Goal: Information Seeking & Learning: Check status

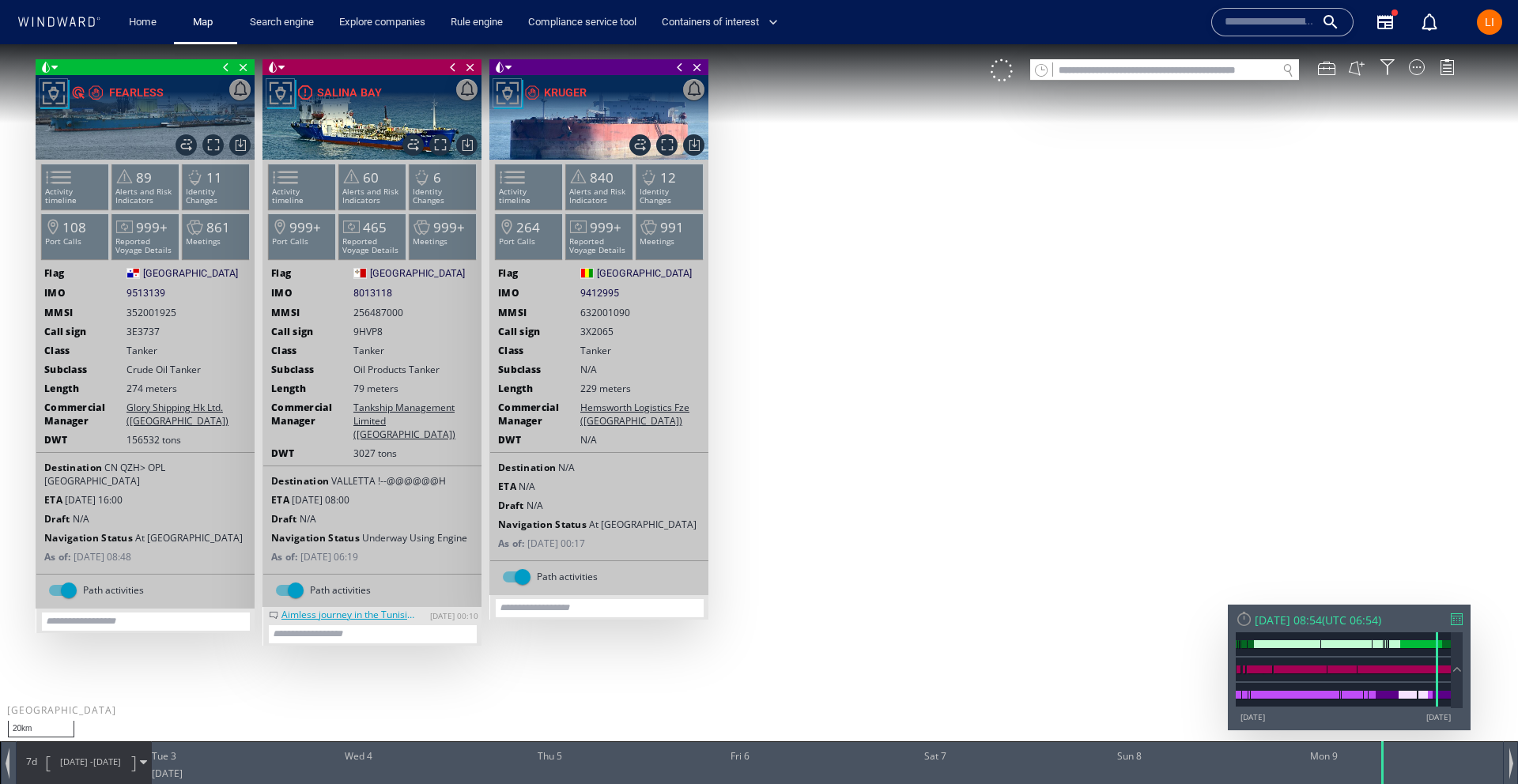
drag, startPoint x: 697, startPoint y: 64, endPoint x: 613, endPoint y: 76, distance: 84.9
click at [695, 65] on span "Close vessel card" at bounding box center [697, 67] width 17 height 16
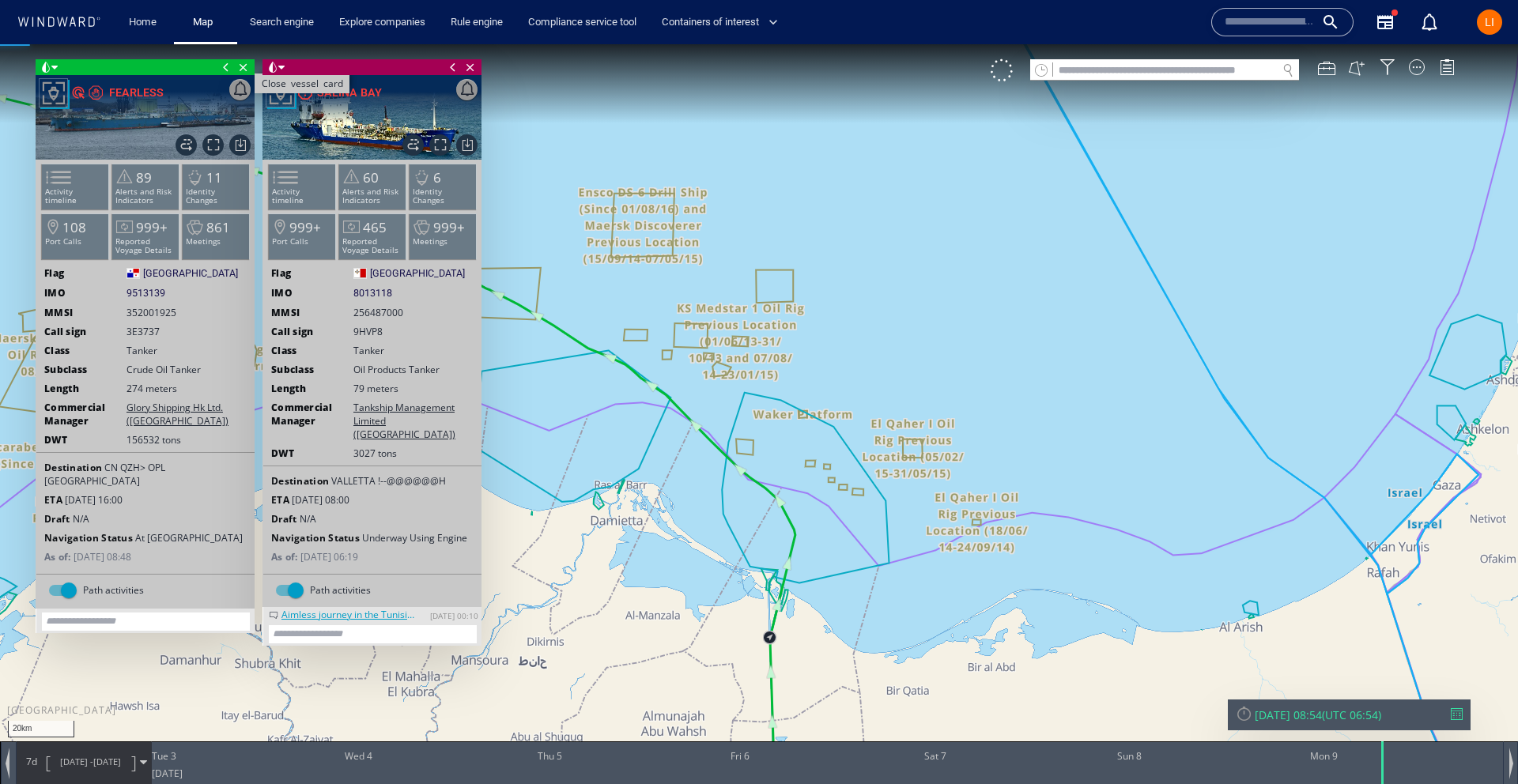
drag, startPoint x: 473, startPoint y: 68, endPoint x: 240, endPoint y: 73, distance: 233.1
click at [471, 69] on span "Close vessel card" at bounding box center [471, 67] width 17 height 16
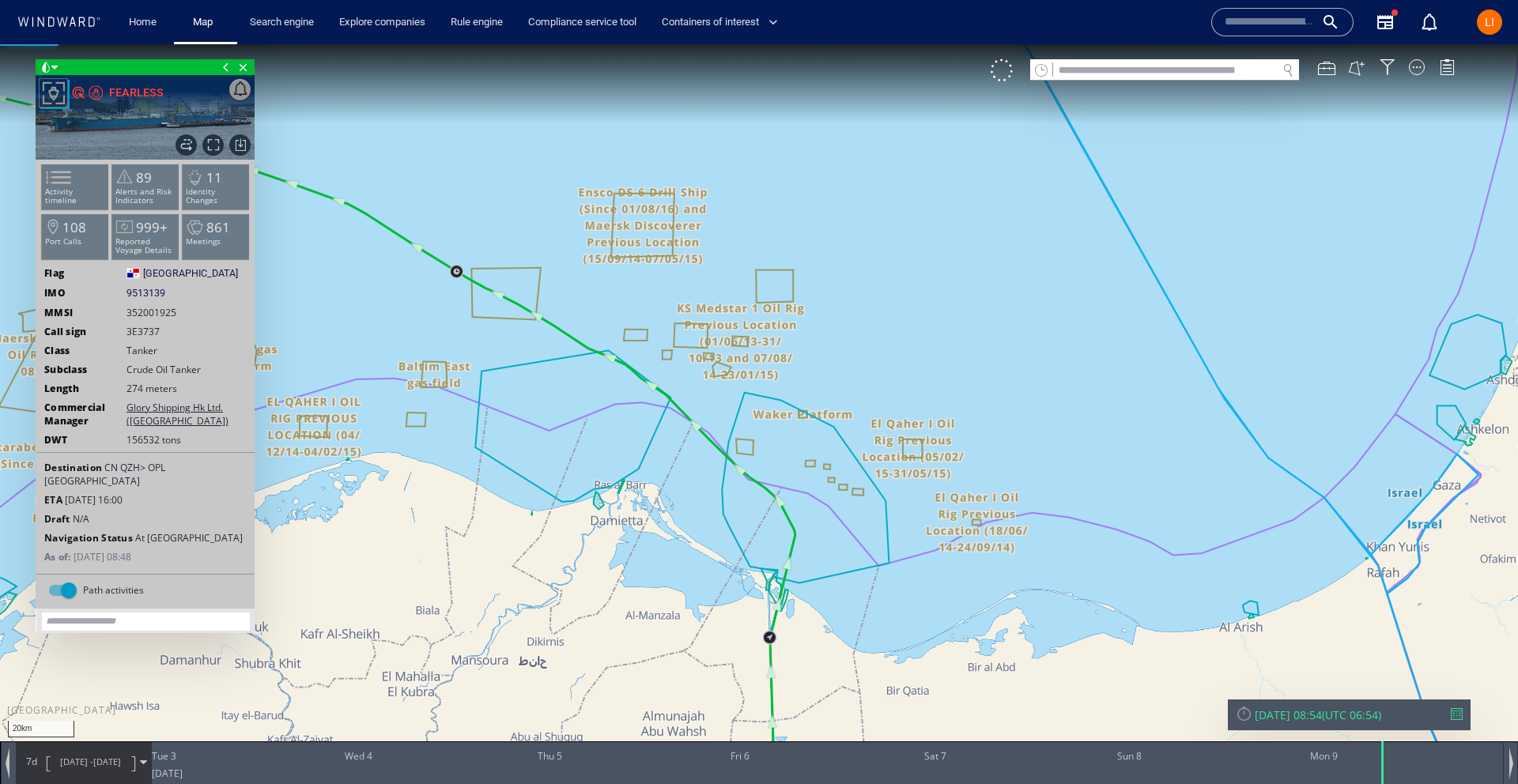
drag, startPoint x: 240, startPoint y: 68, endPoint x: 804, endPoint y: 67, distance: 564.0
click at [243, 67] on span "Close vessel card" at bounding box center [244, 67] width 17 height 16
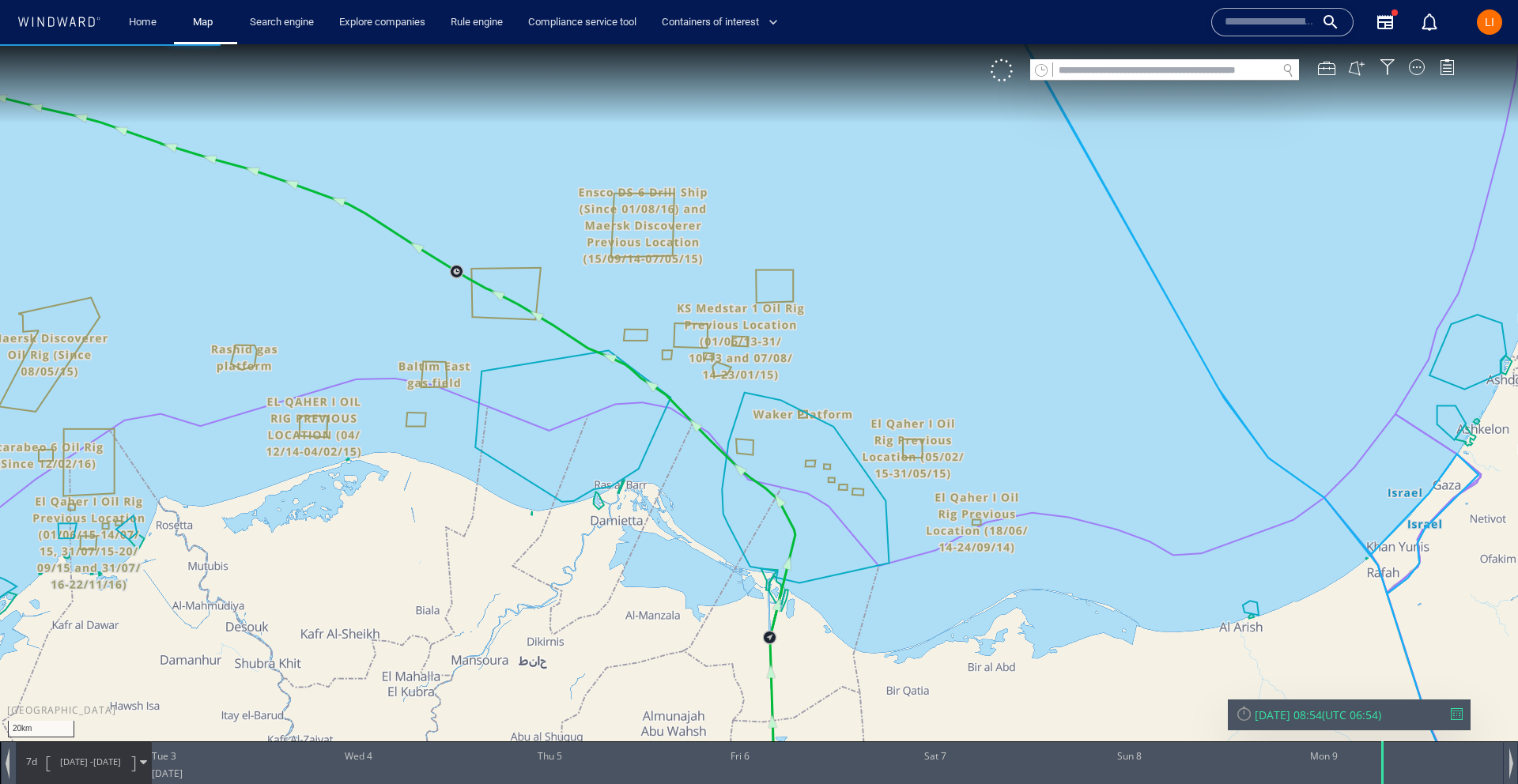
click at [1111, 68] on input "text" at bounding box center [1165, 70] width 224 height 22
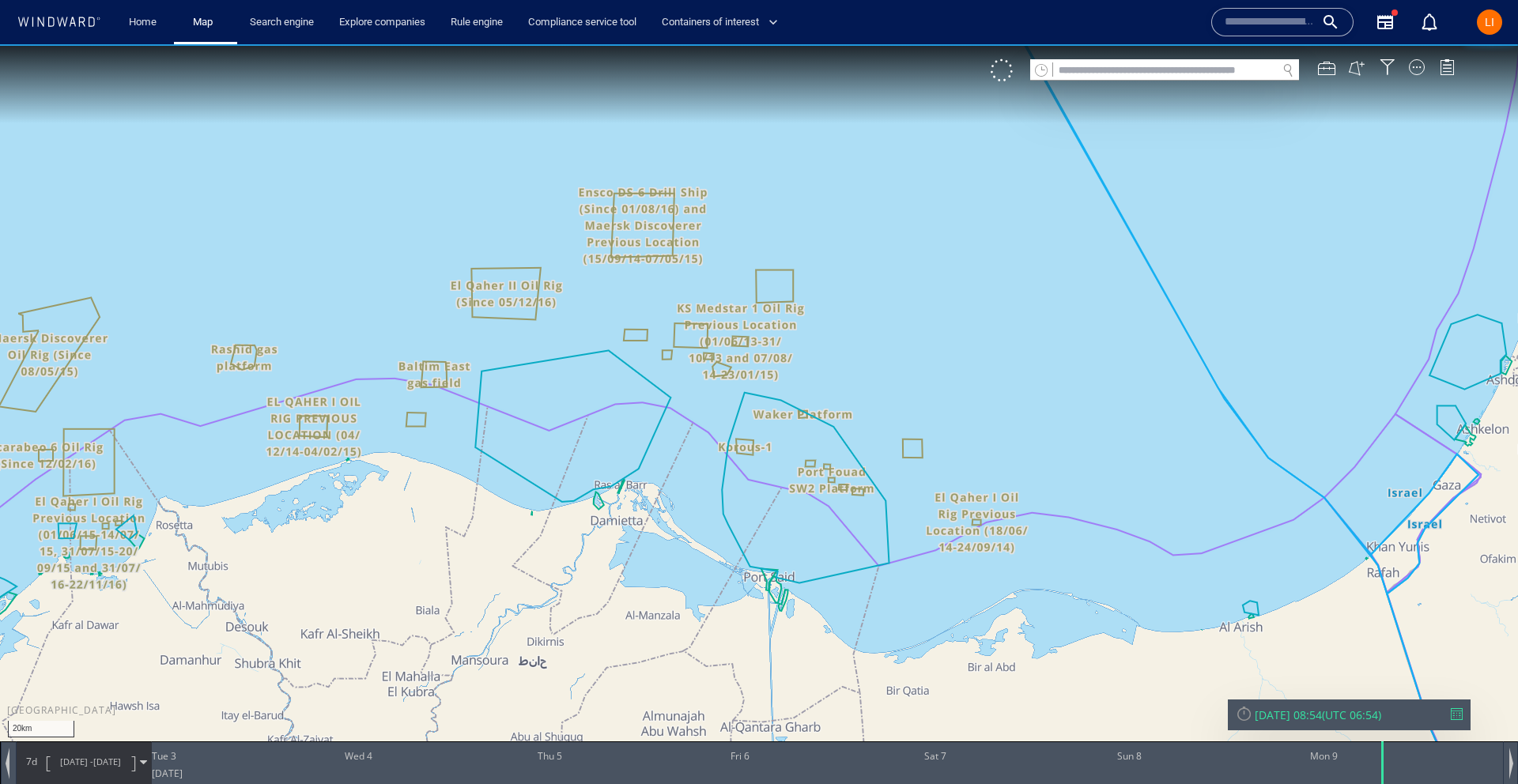
paste input "*******"
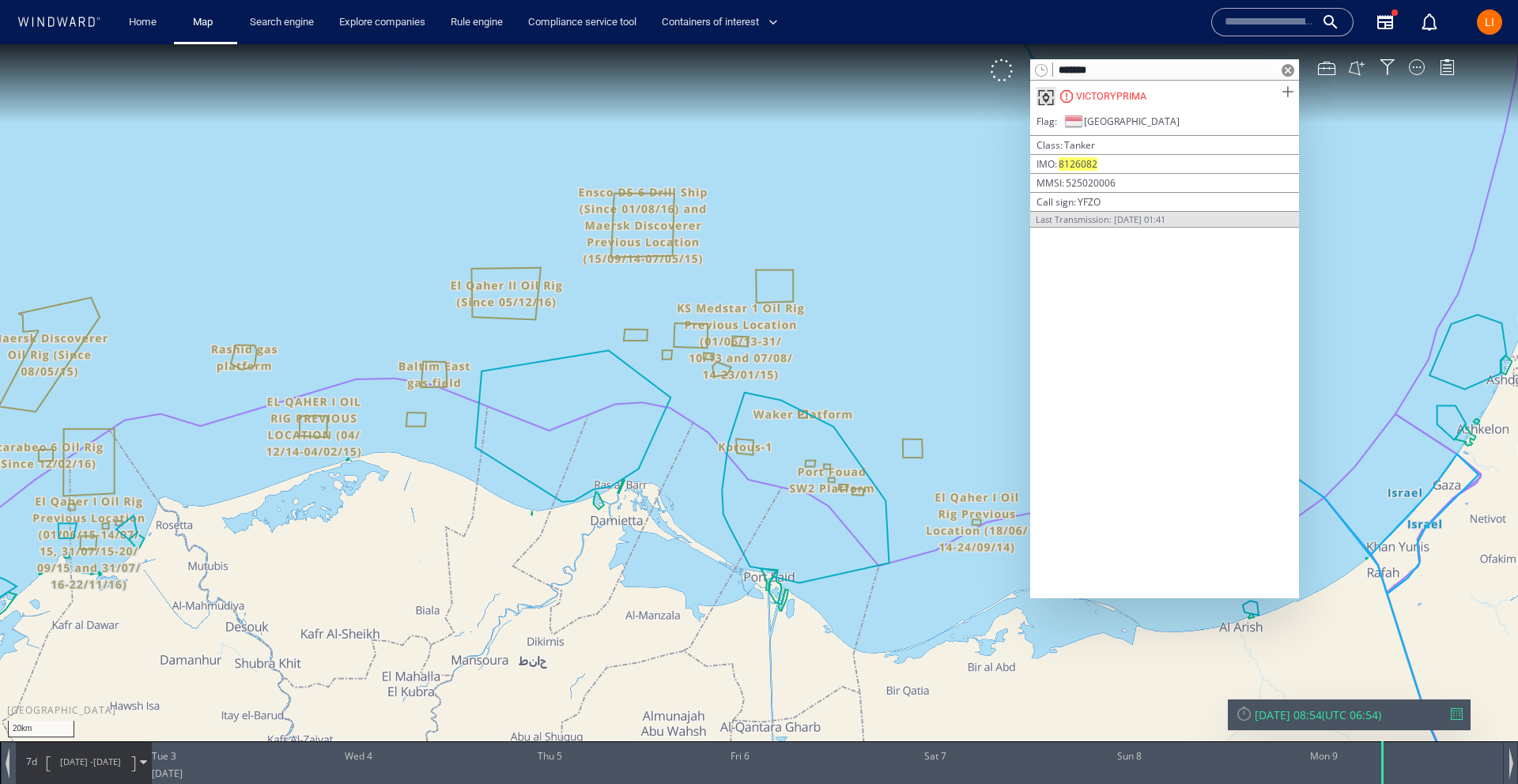
type input "*******"
click at [1293, 92] on span at bounding box center [1287, 91] width 20 height 20
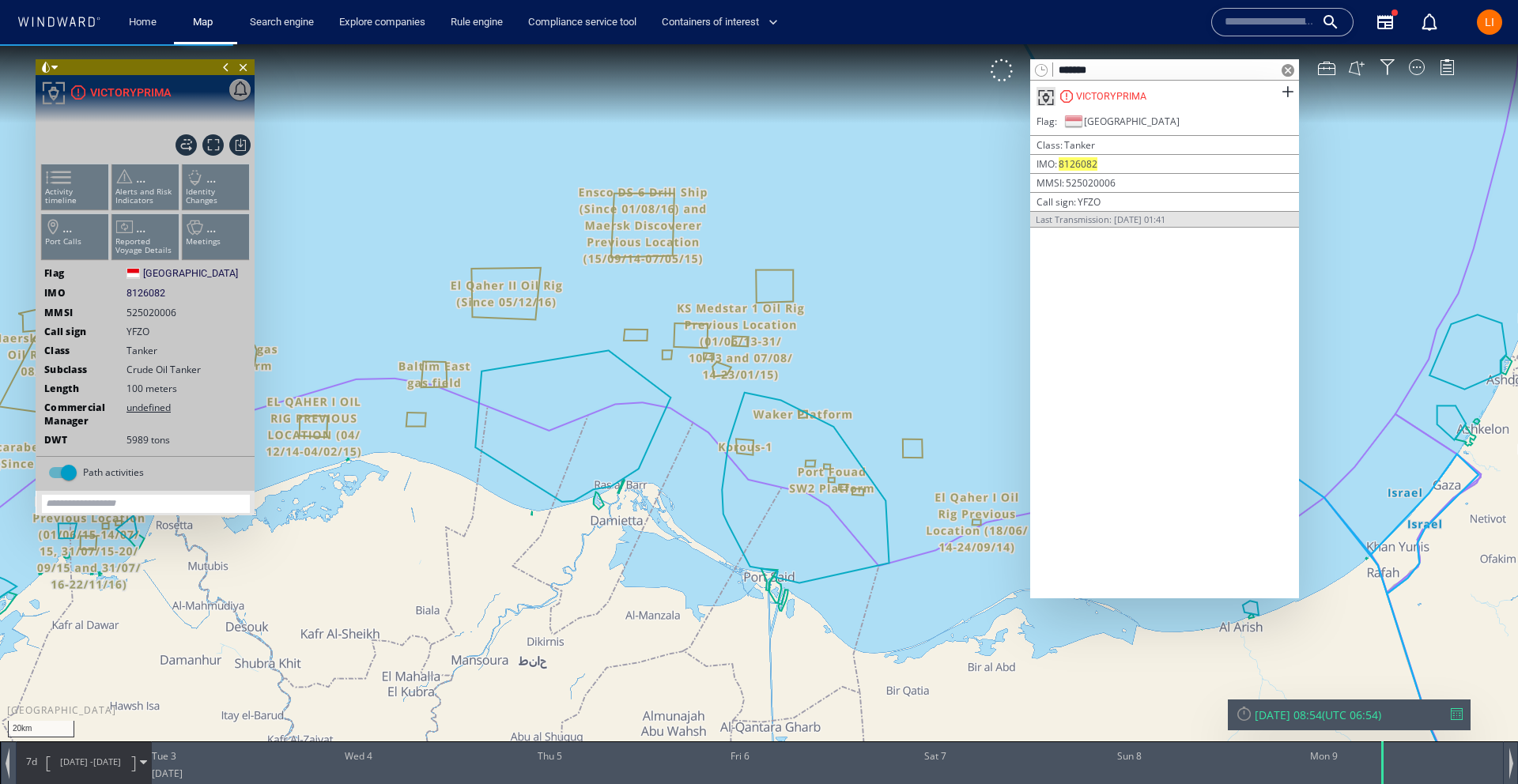
click at [1292, 70] on span at bounding box center [1288, 70] width 13 height 13
